Goal: Navigation & Orientation: Find specific page/section

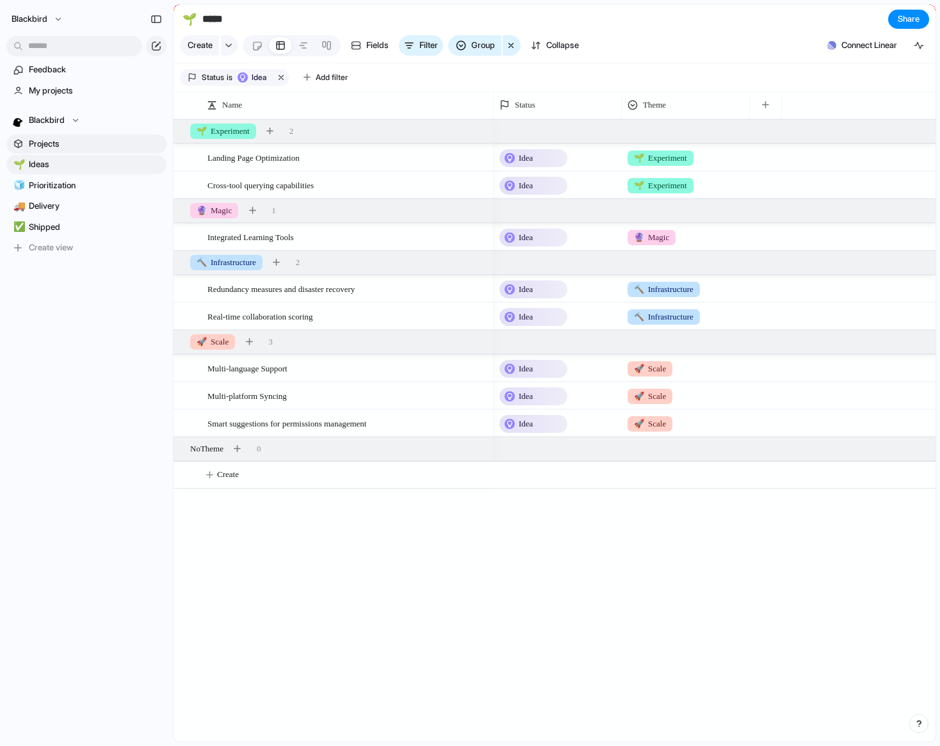
click at [97, 141] on span "Projects" at bounding box center [95, 144] width 133 height 13
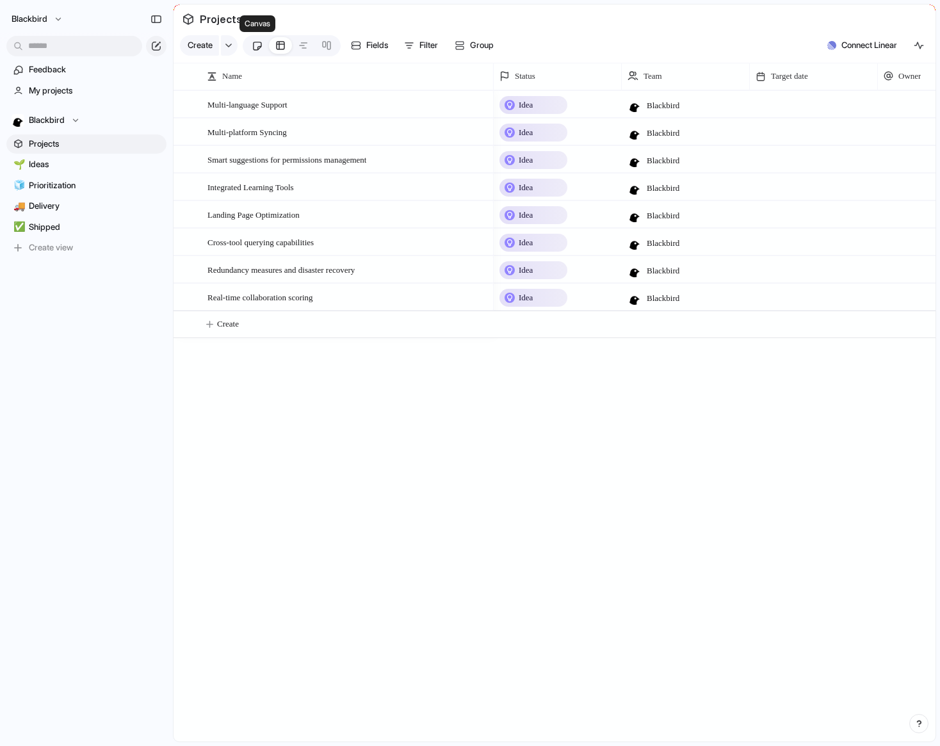
click at [261, 45] on div at bounding box center [257, 45] width 11 height 21
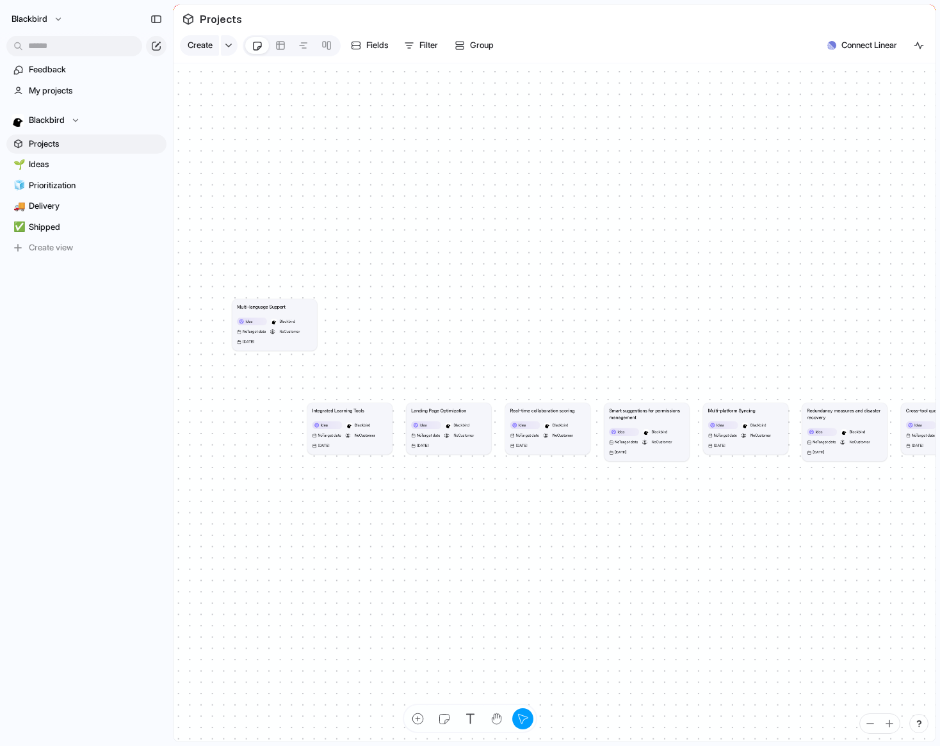
drag, startPoint x: 265, startPoint y: 415, endPoint x: 288, endPoint y: 311, distance: 106.4
click at [288, 311] on article "Multi-language Support Idea Blackbird No Target date No Customer 15 November 20…" at bounding box center [275, 324] width 85 height 51
drag, startPoint x: 288, startPoint y: 309, endPoint x: 379, endPoint y: 289, distance: 92.6
click at [318, 302] on div "Multi-language Support" at bounding box center [280, 305] width 75 height 7
click at [376, 289] on h1 "Multi-language Support" at bounding box center [351, 286] width 49 height 7
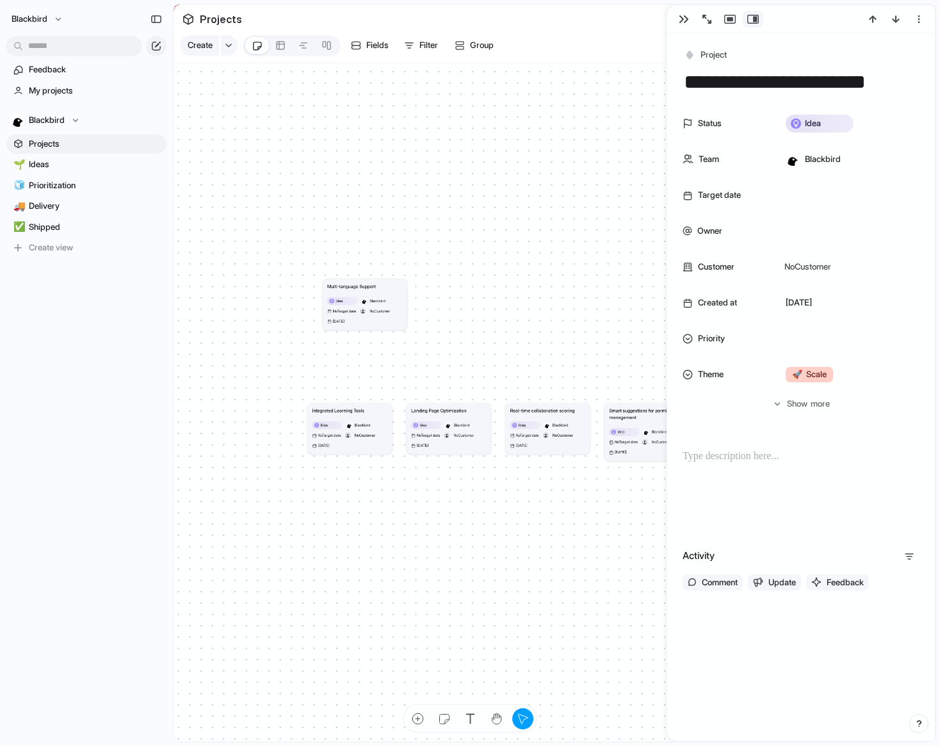
click at [376, 289] on h1 "Multi-language Support" at bounding box center [351, 286] width 49 height 7
click at [681, 15] on div "button" at bounding box center [684, 19] width 10 height 10
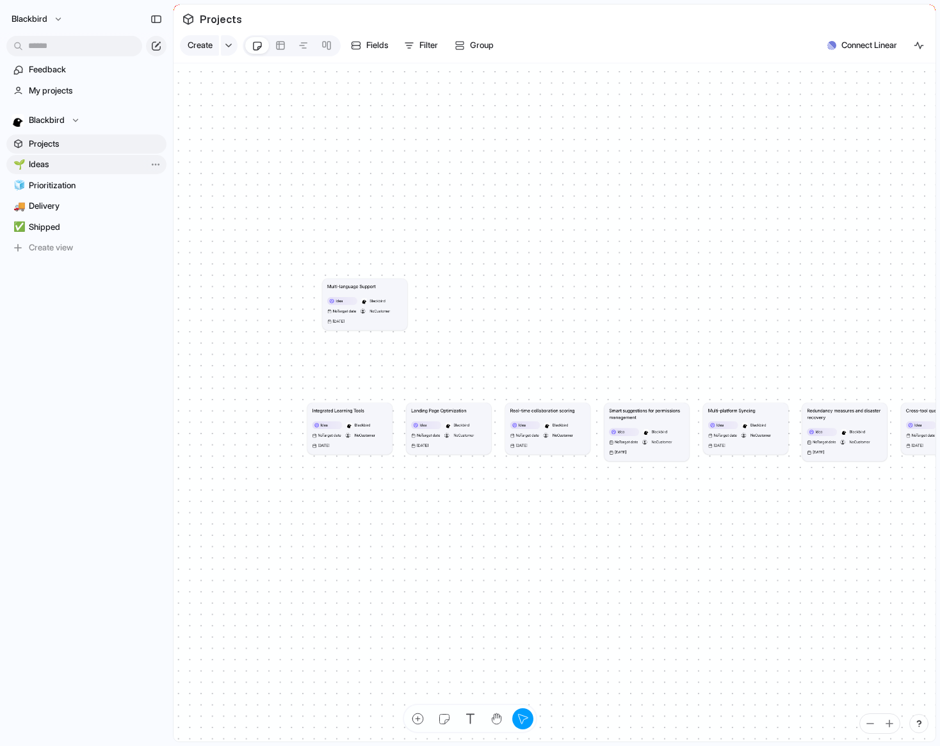
click at [97, 169] on span "Ideas" at bounding box center [95, 164] width 133 height 13
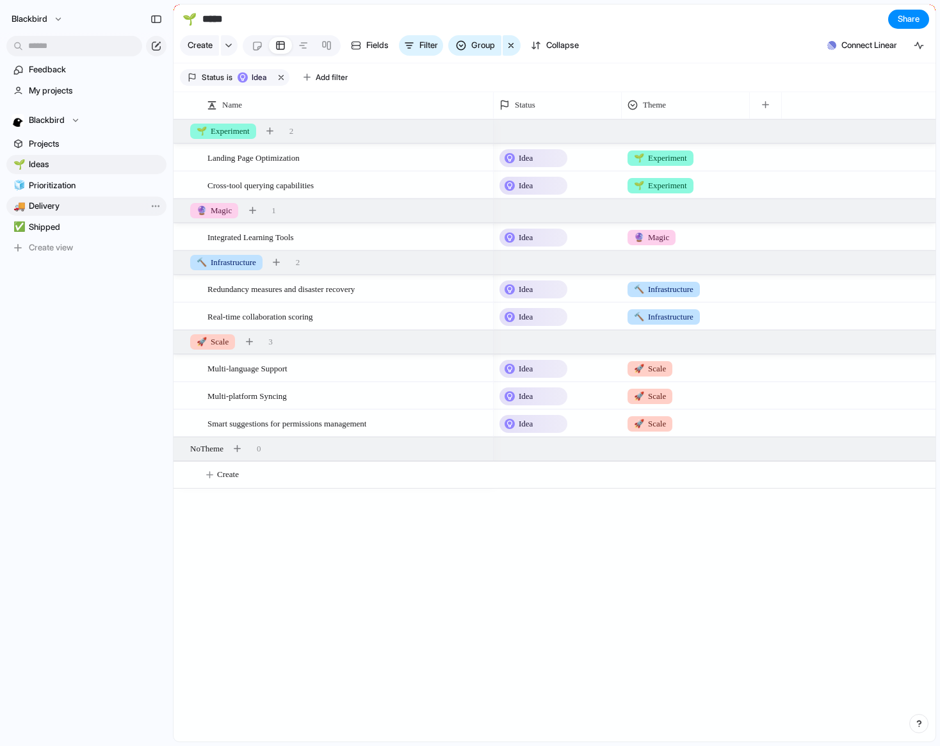
click at [98, 199] on link "🚚 Delivery" at bounding box center [86, 206] width 160 height 19
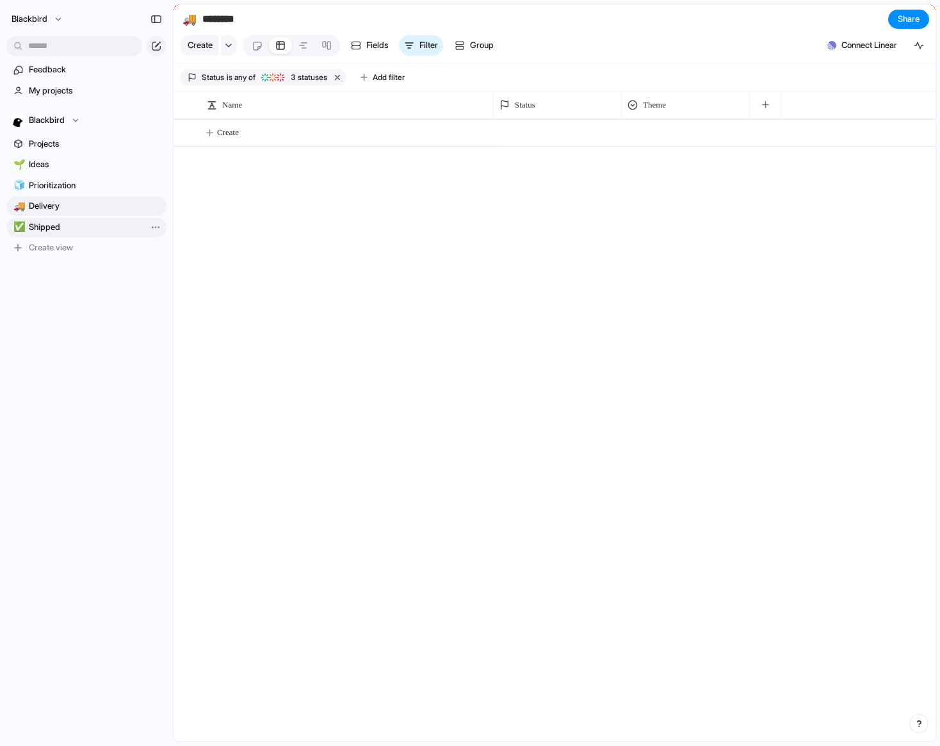
click at [94, 229] on span "Shipped" at bounding box center [95, 227] width 133 height 13
type input "*******"
click at [78, 72] on span "Feedback" at bounding box center [95, 69] width 133 height 13
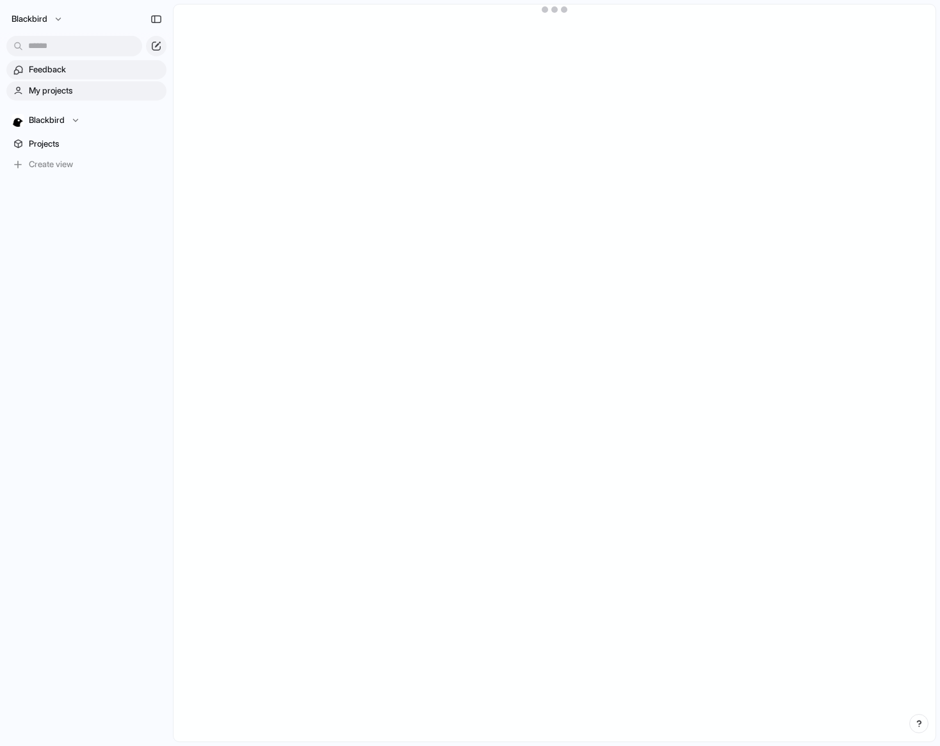
click at [80, 90] on span "My projects" at bounding box center [95, 91] width 133 height 13
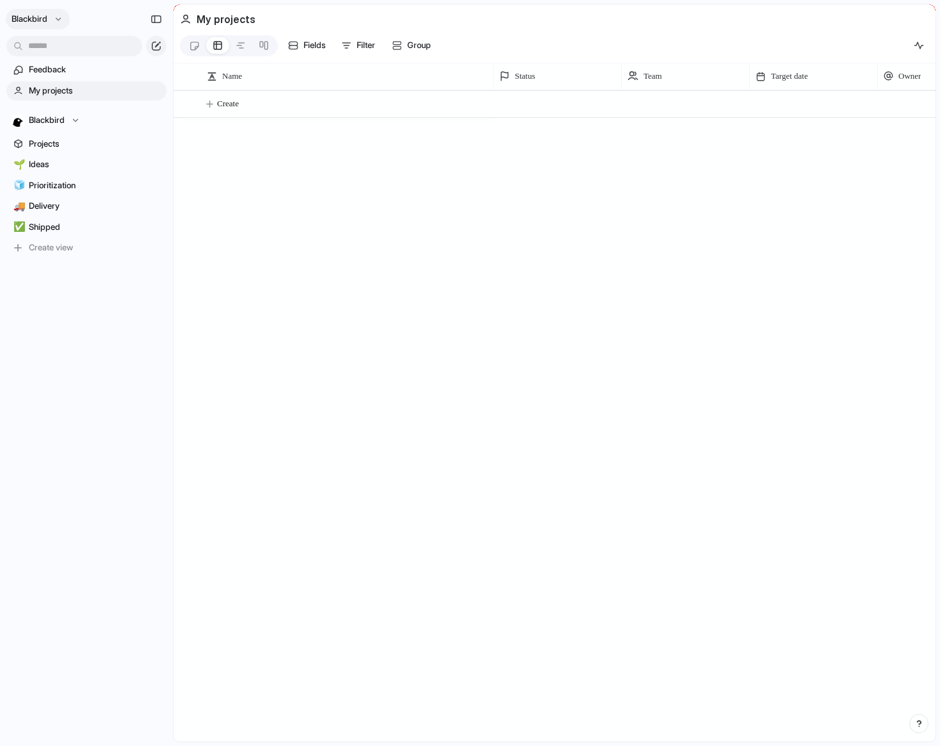
click at [46, 12] on button "blackbird" at bounding box center [38, 19] width 64 height 20
click at [168, 131] on li "Dark" at bounding box center [156, 130] width 75 height 20
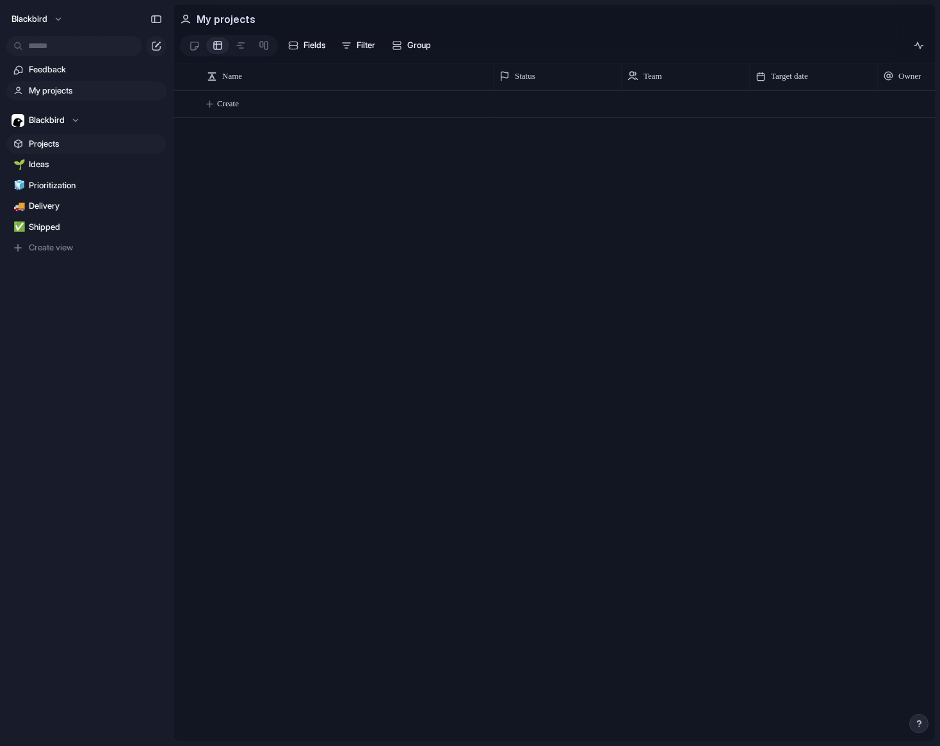
click at [71, 144] on span "Projects" at bounding box center [95, 144] width 133 height 13
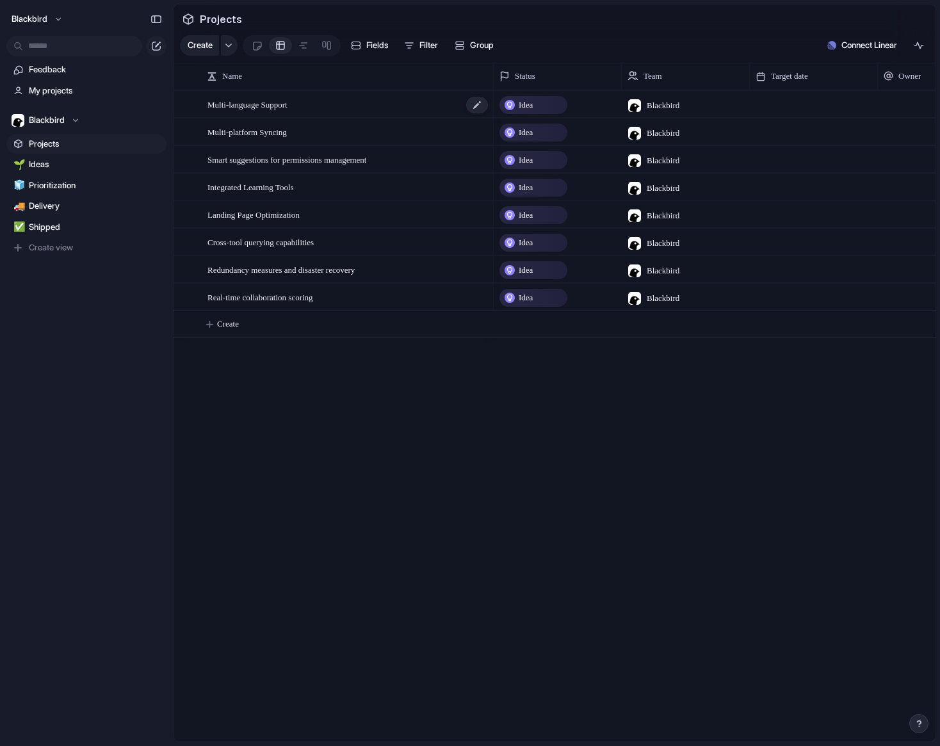
click at [283, 108] on span "Multi-language Support" at bounding box center [248, 104] width 80 height 15
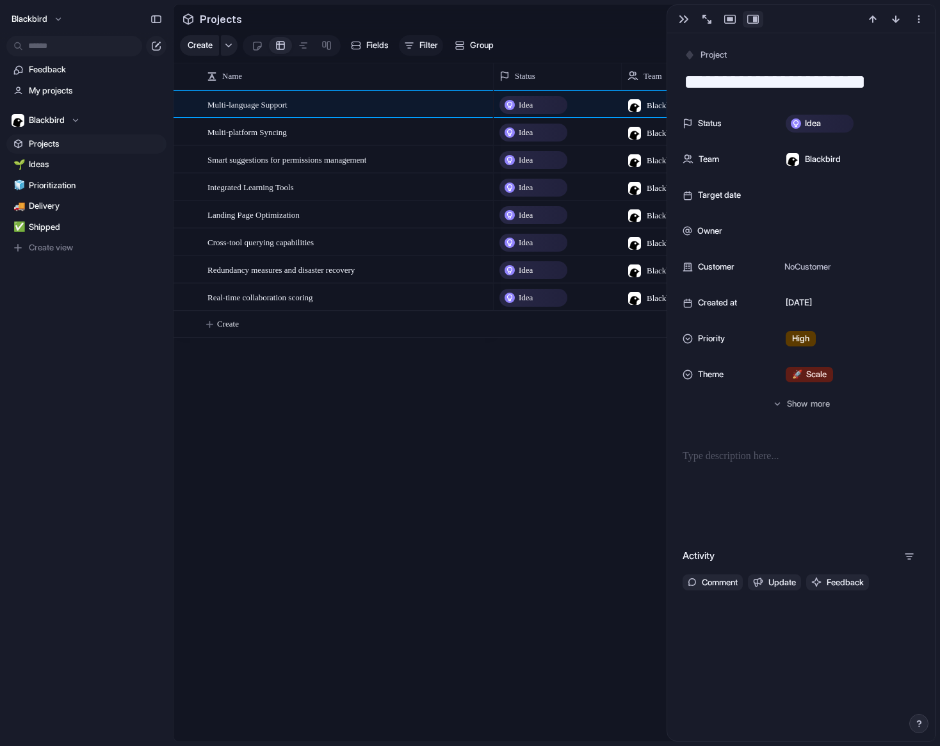
click at [423, 42] on span "Filter" at bounding box center [429, 45] width 19 height 13
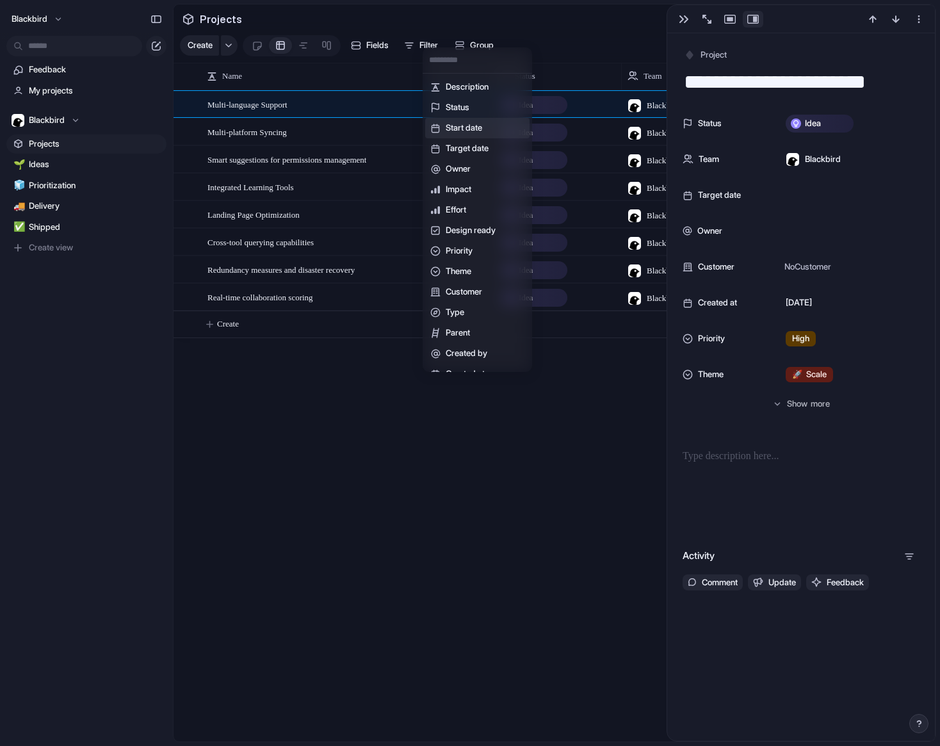
click at [479, 133] on span "Start date" at bounding box center [464, 128] width 37 height 13
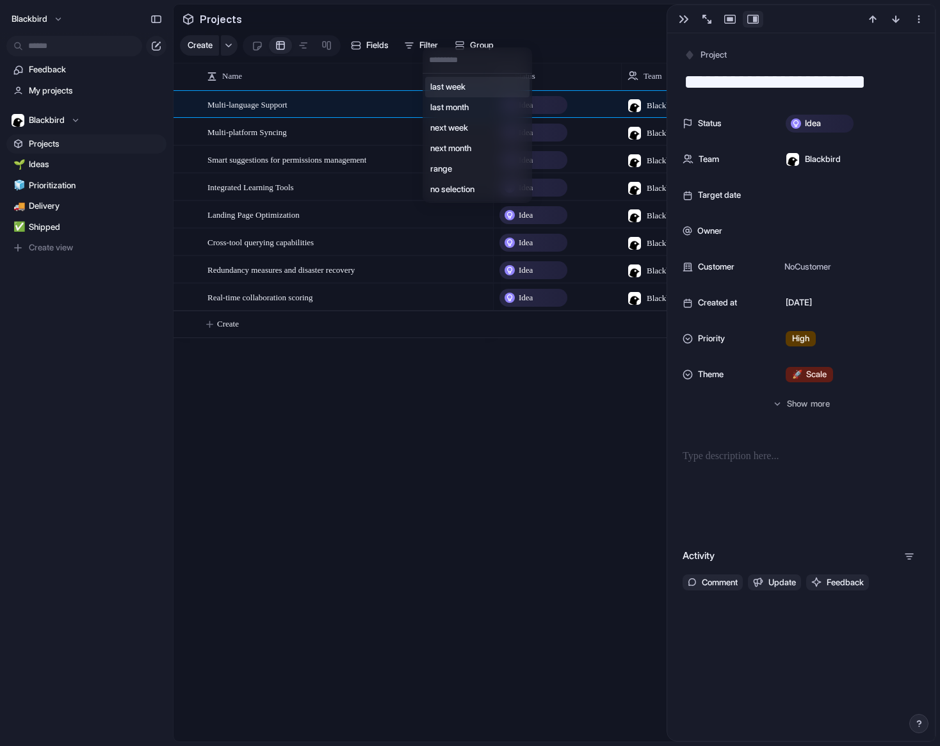
click at [445, 83] on span "last week" at bounding box center [447, 87] width 35 height 13
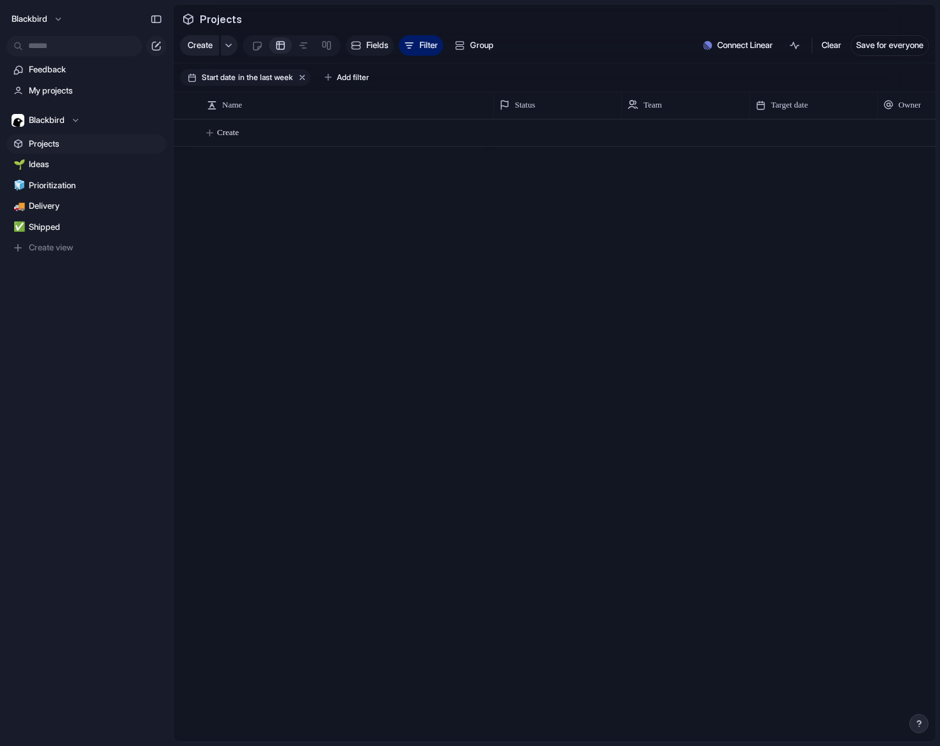
click at [375, 45] on span "Fields" at bounding box center [377, 45] width 22 height 13
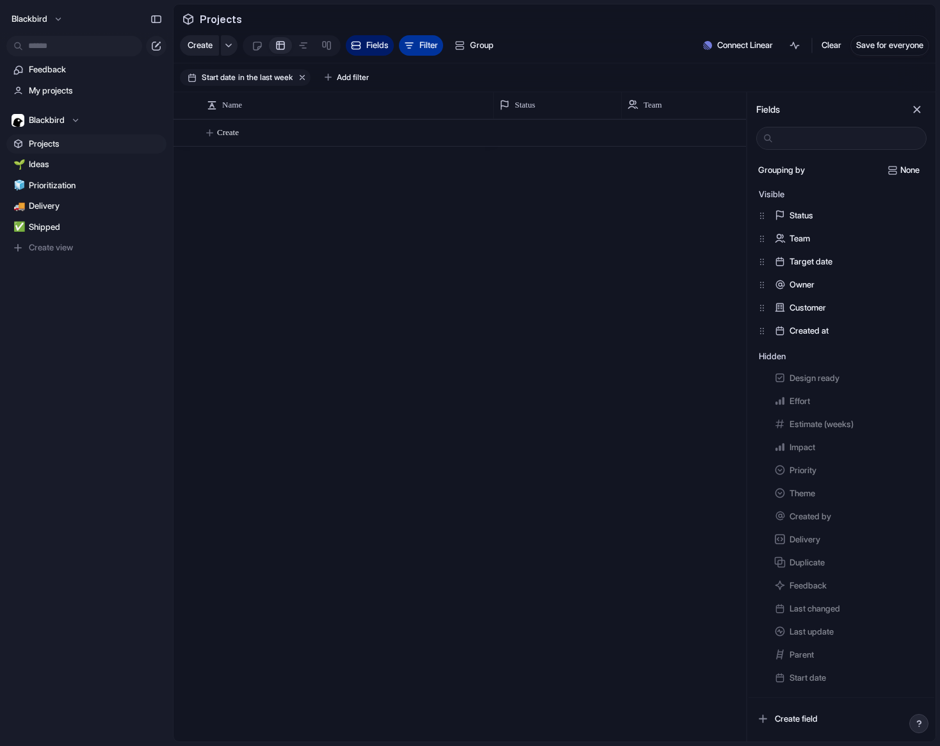
click at [427, 43] on span "Filter" at bounding box center [429, 45] width 19 height 13
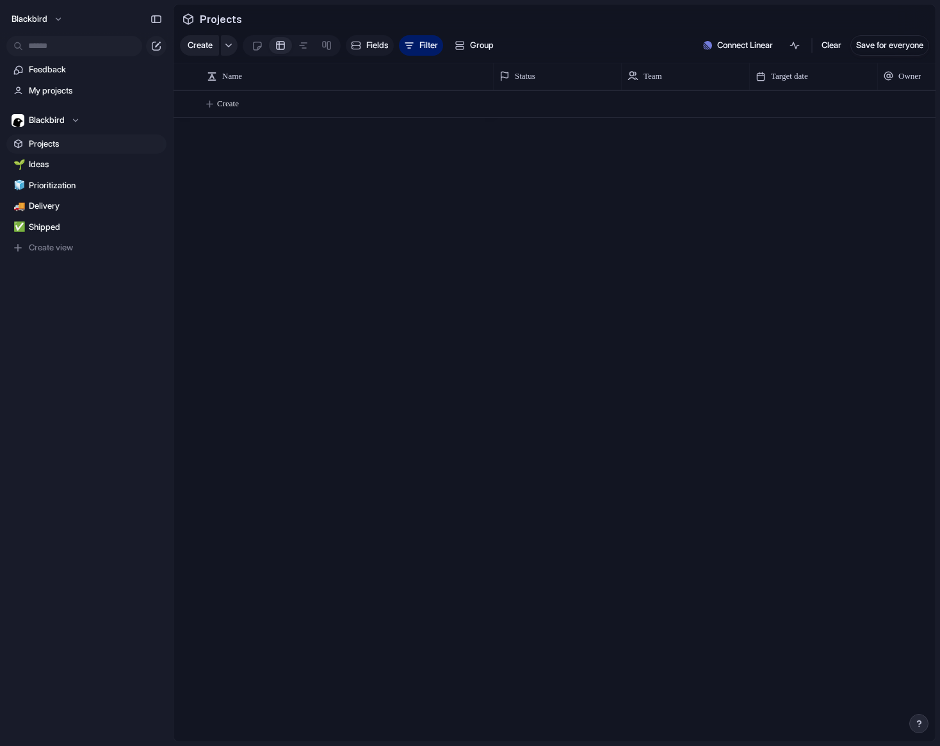
click at [367, 43] on button "Fields" at bounding box center [370, 45] width 48 height 20
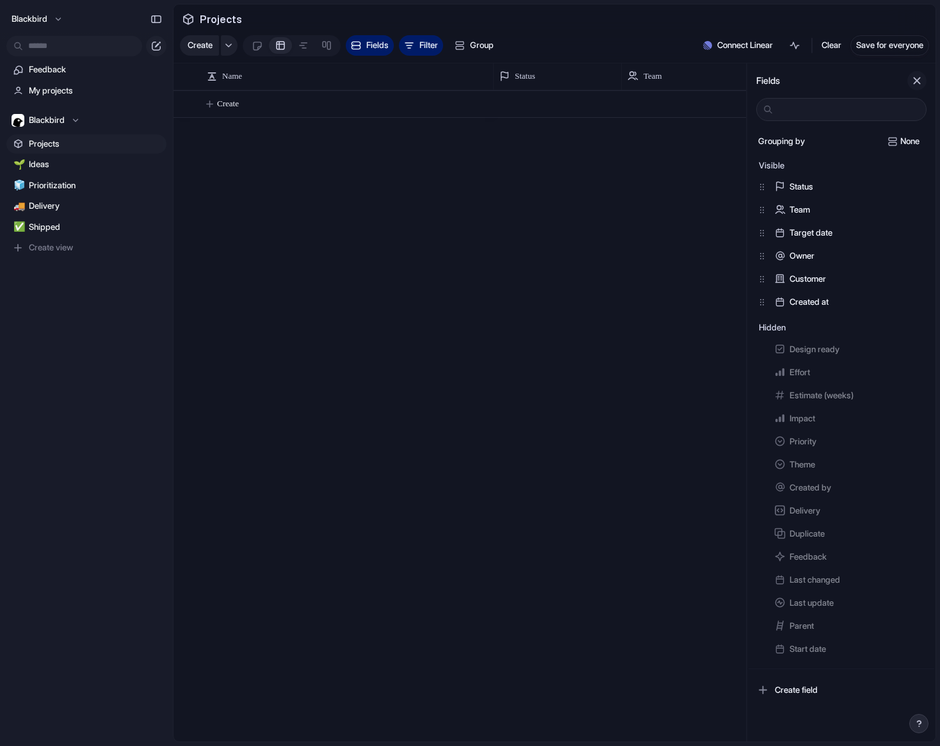
click at [917, 85] on div "button" at bounding box center [917, 81] width 14 height 14
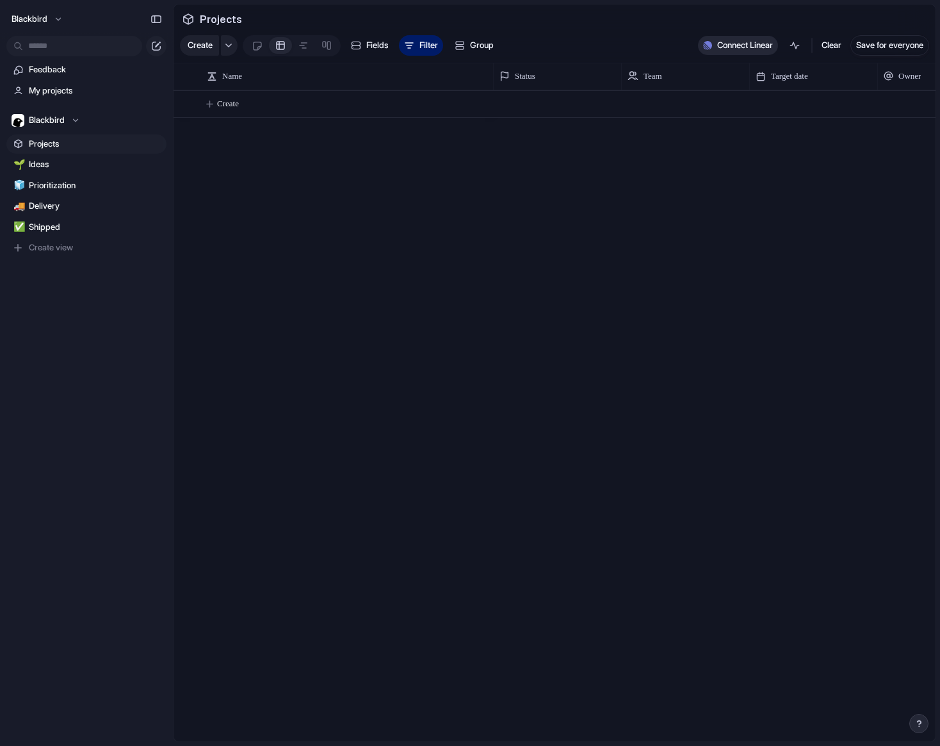
click at [766, 40] on button "Connect Linear" at bounding box center [738, 45] width 80 height 19
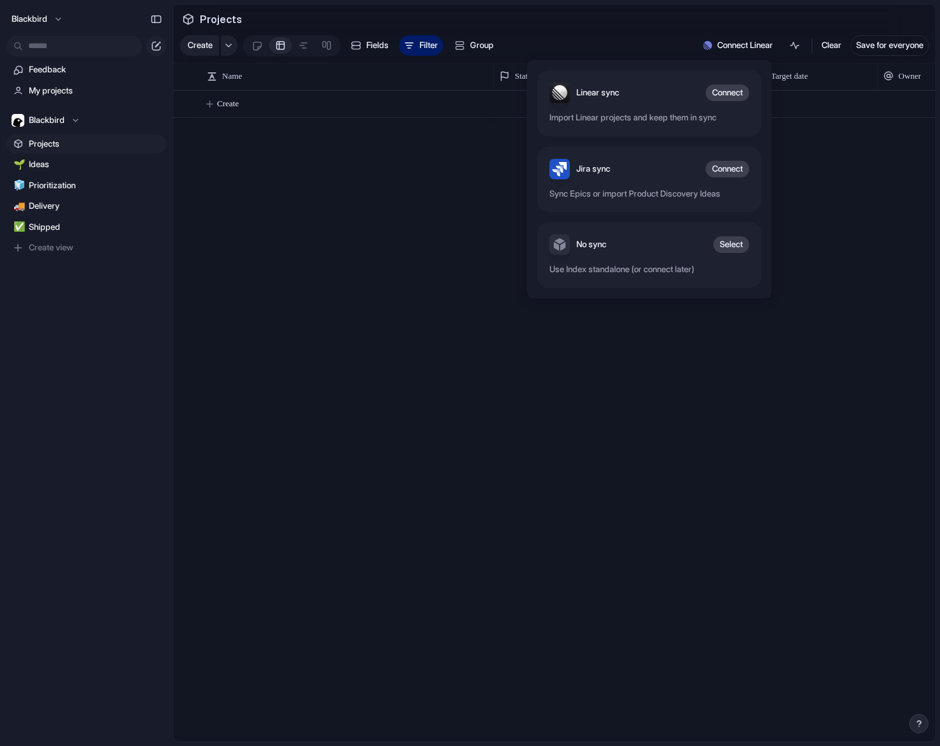
click at [703, 26] on div "Linear sync Connect Import Linear projects and keep them in sync Jira sync Conn…" at bounding box center [470, 373] width 940 height 746
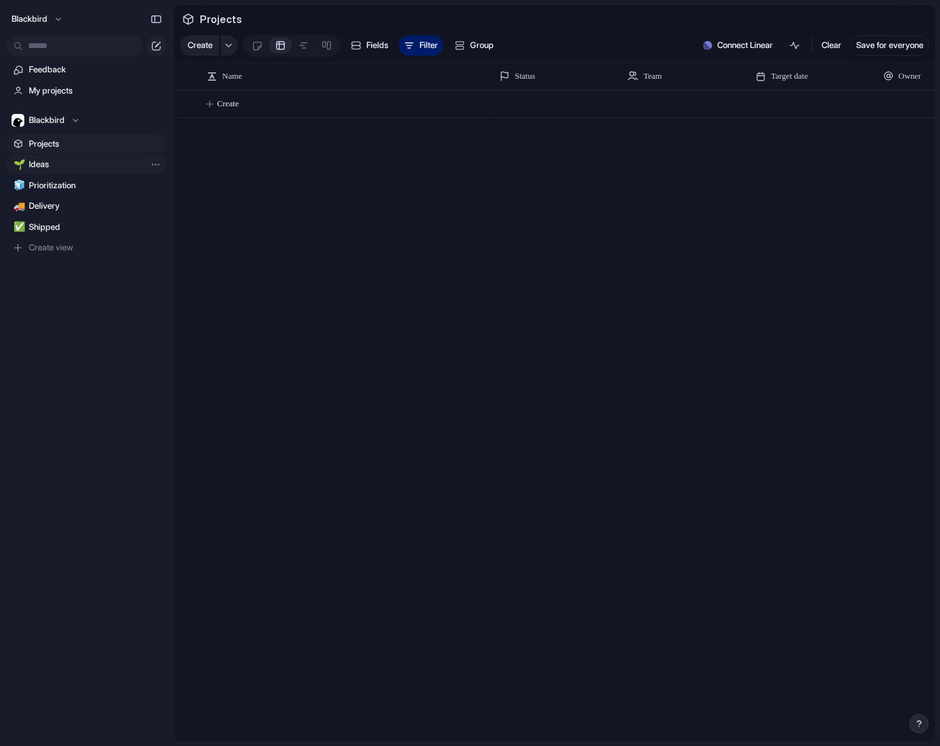
click at [70, 158] on span "Ideas" at bounding box center [95, 164] width 133 height 13
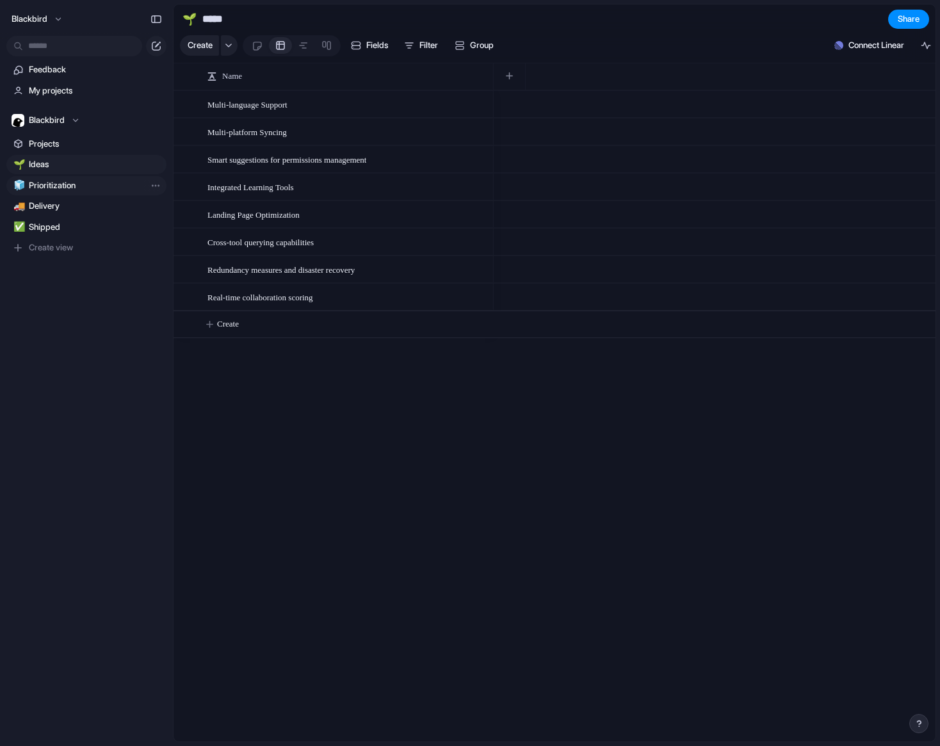
click at [78, 185] on span "Prioritization" at bounding box center [95, 185] width 133 height 13
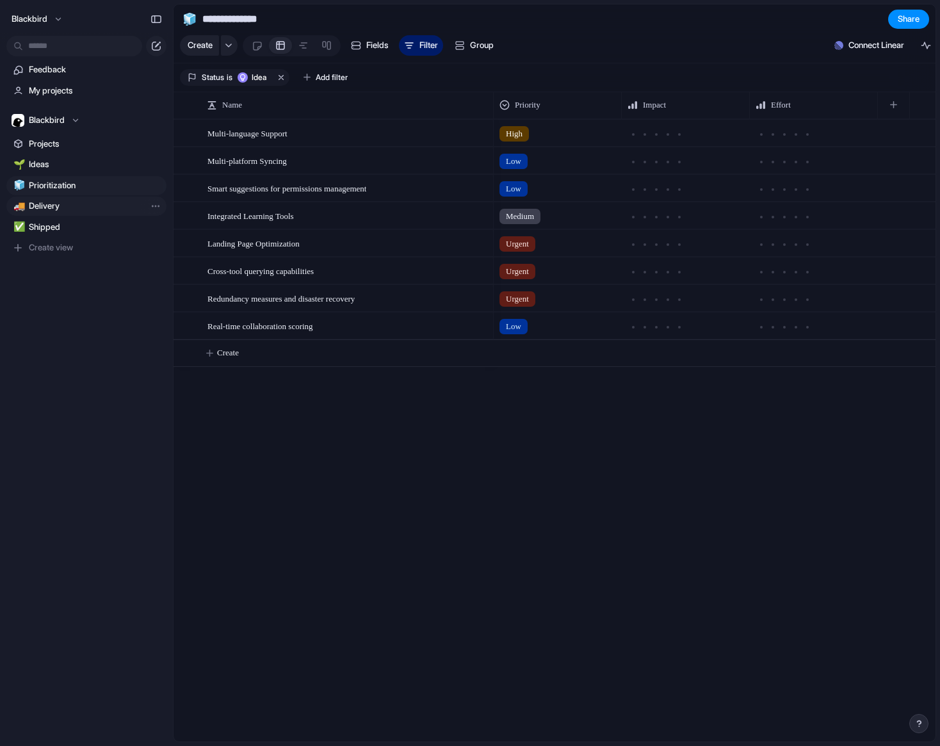
click at [79, 204] on span "Delivery" at bounding box center [95, 206] width 133 height 13
type input "********"
